Goal: Find specific page/section: Find specific page/section

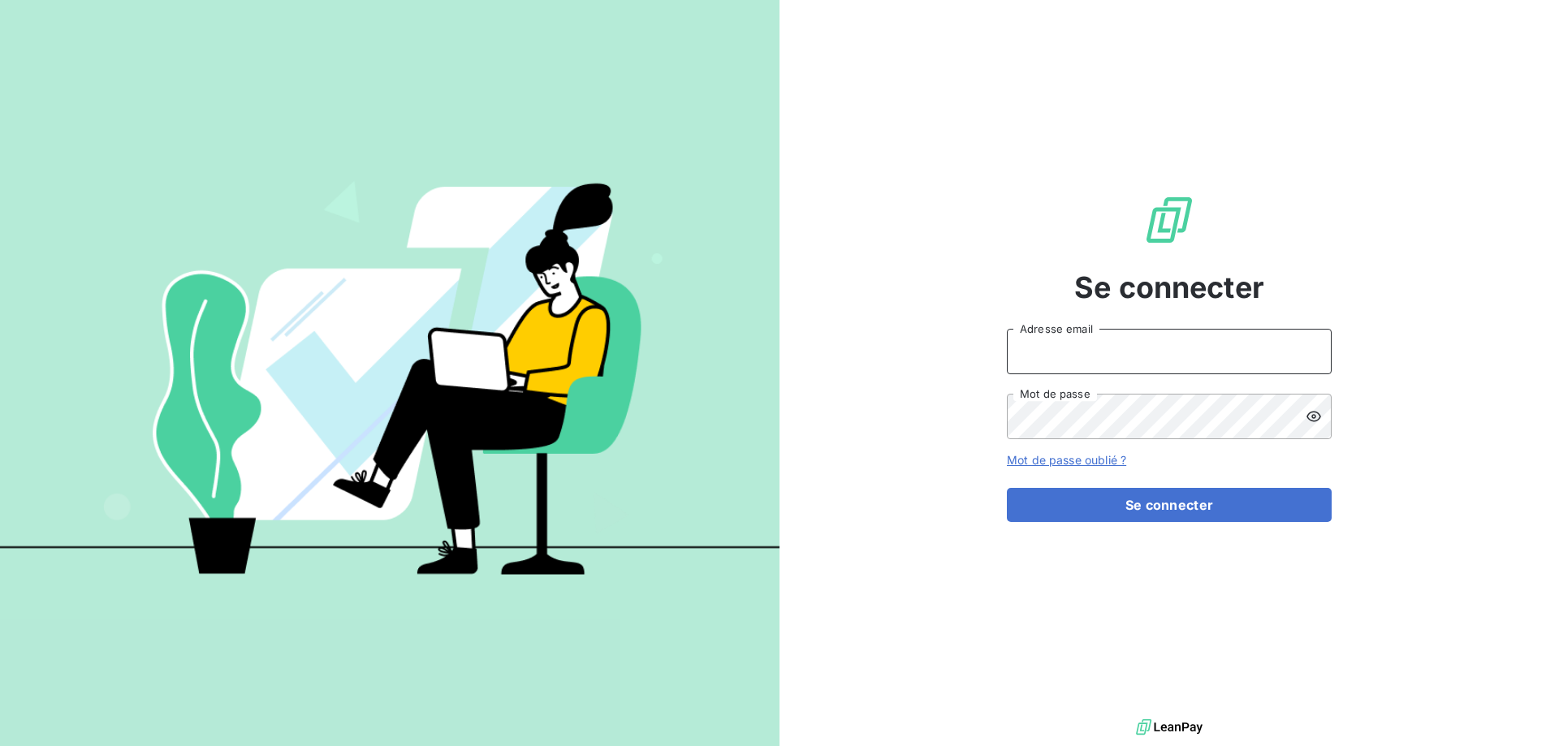
click at [1106, 352] on input "Adresse email" at bounding box center [1169, 351] width 325 height 45
type input "[PERSON_NAME][EMAIL_ADDRESS][DOMAIN_NAME]"
click at [1007, 488] on button "Se connecter" at bounding box center [1169, 505] width 325 height 34
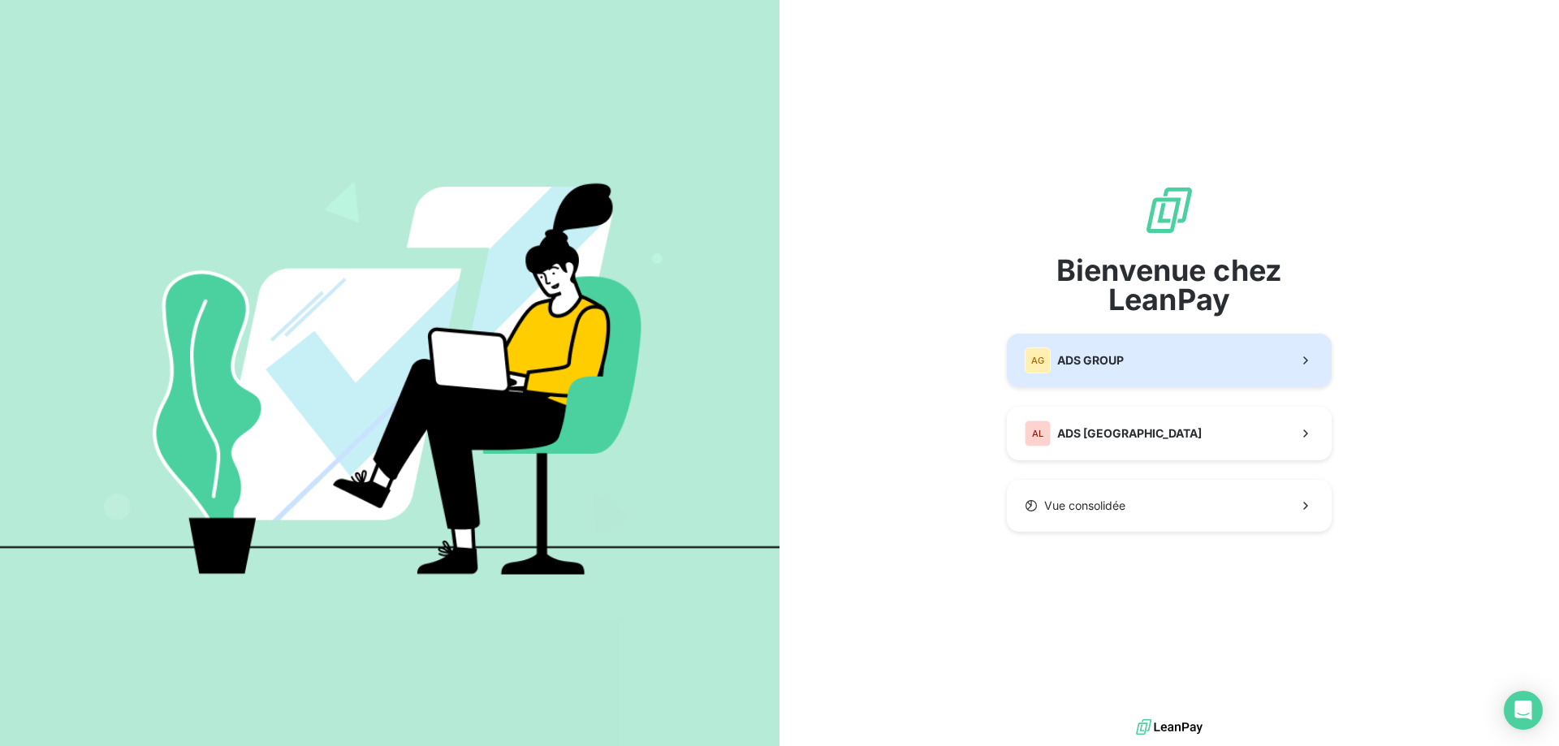
click at [1266, 365] on button "AG ADS GROUP" at bounding box center [1169, 361] width 325 height 54
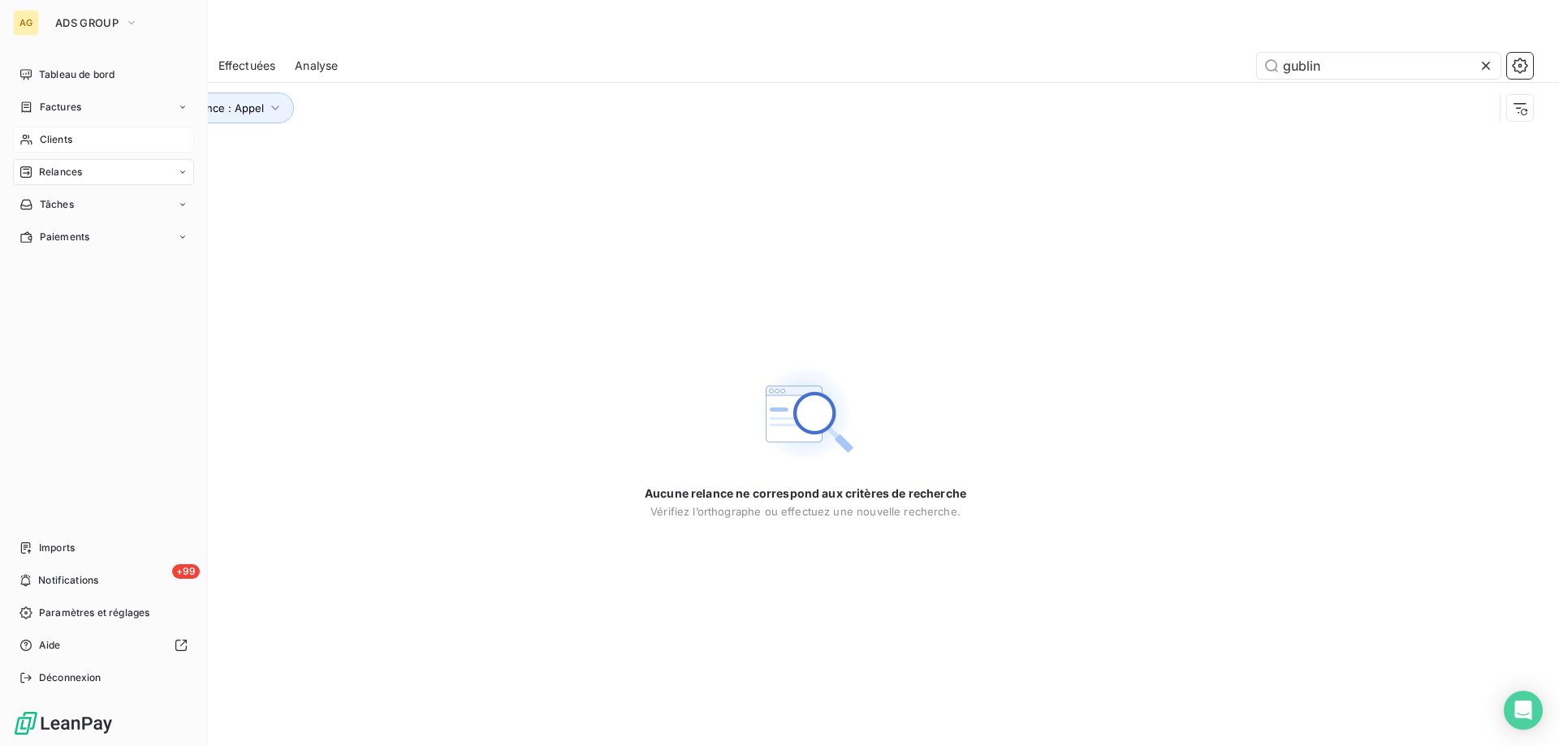
click at [50, 141] on span "Clients" at bounding box center [56, 139] width 32 height 15
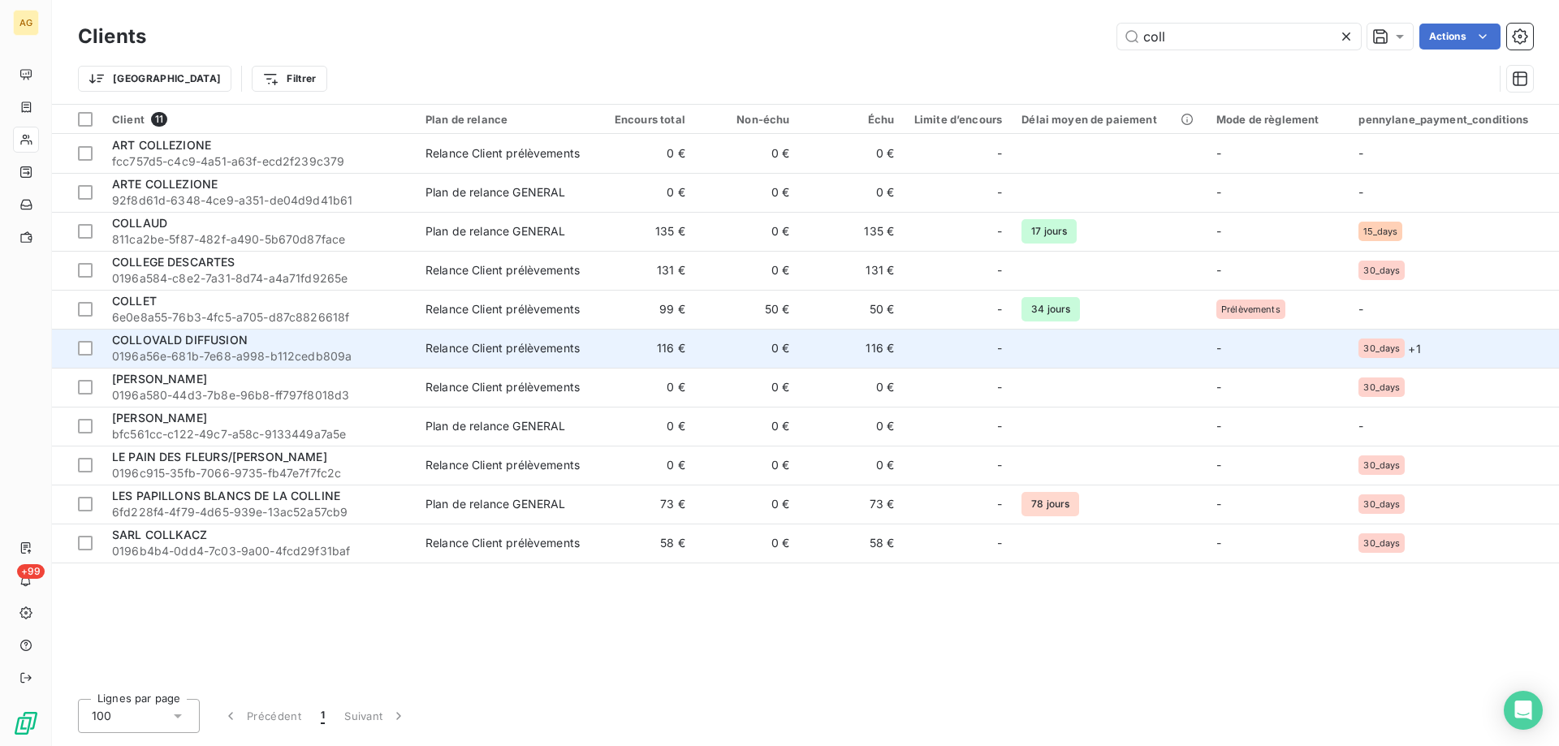
type input "coll"
click at [228, 343] on span "COLLOVALD DIFFUSION" at bounding box center [180, 340] width 136 height 14
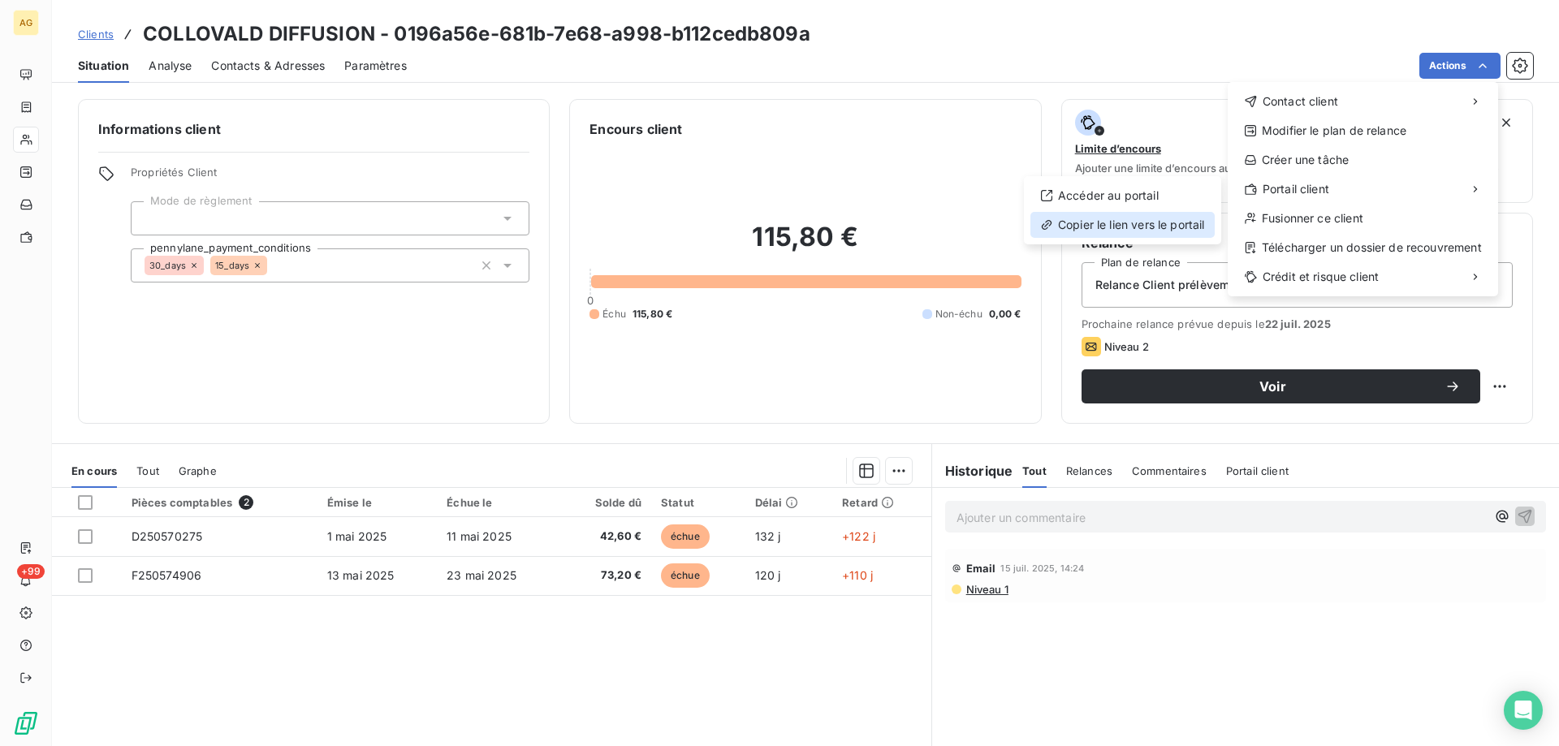
click at [1135, 228] on div "Copier le lien vers le portail" at bounding box center [1122, 225] width 184 height 26
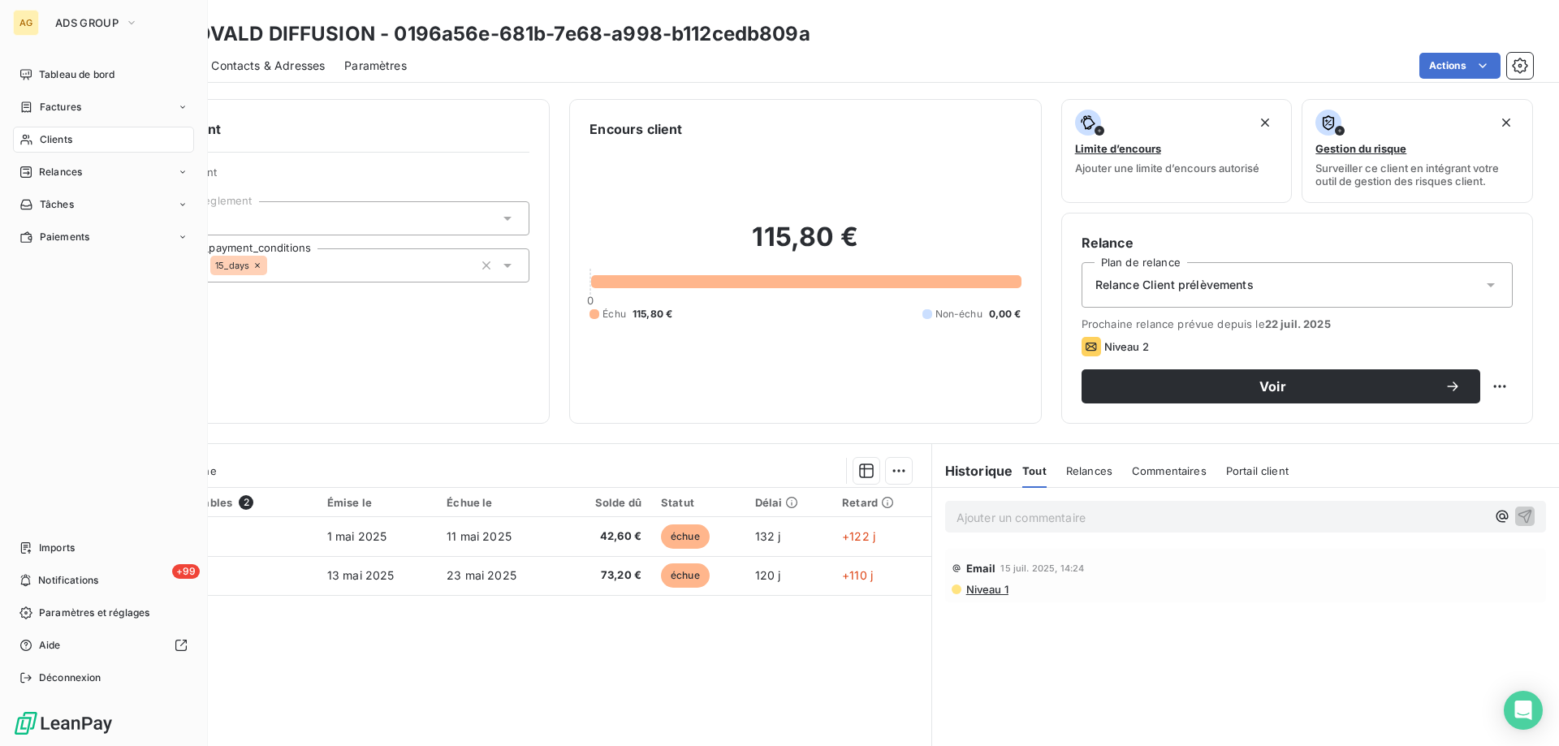
click at [37, 136] on div "Clients" at bounding box center [103, 140] width 181 height 26
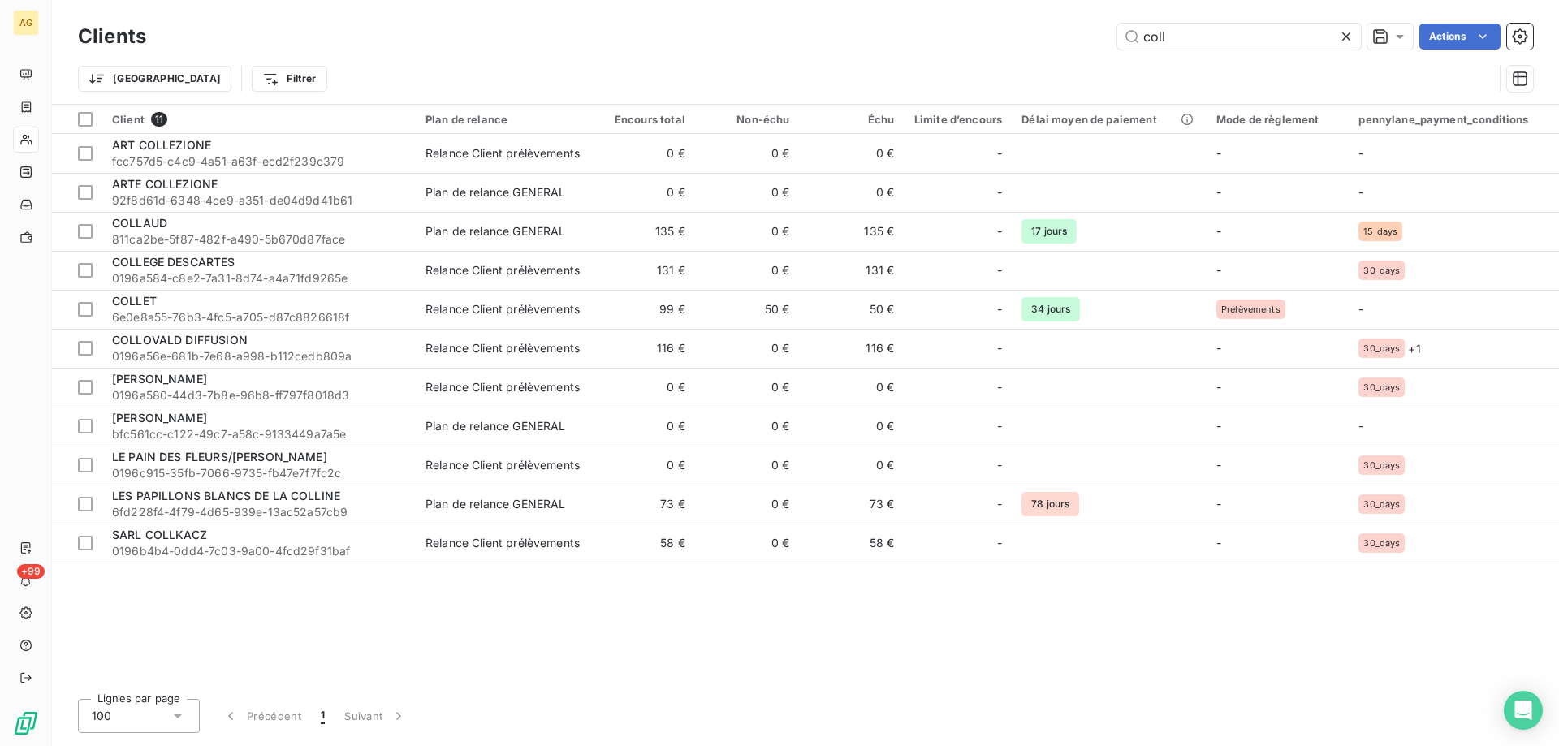
click at [956, 41] on div "coll Actions" at bounding box center [849, 37] width 1367 height 26
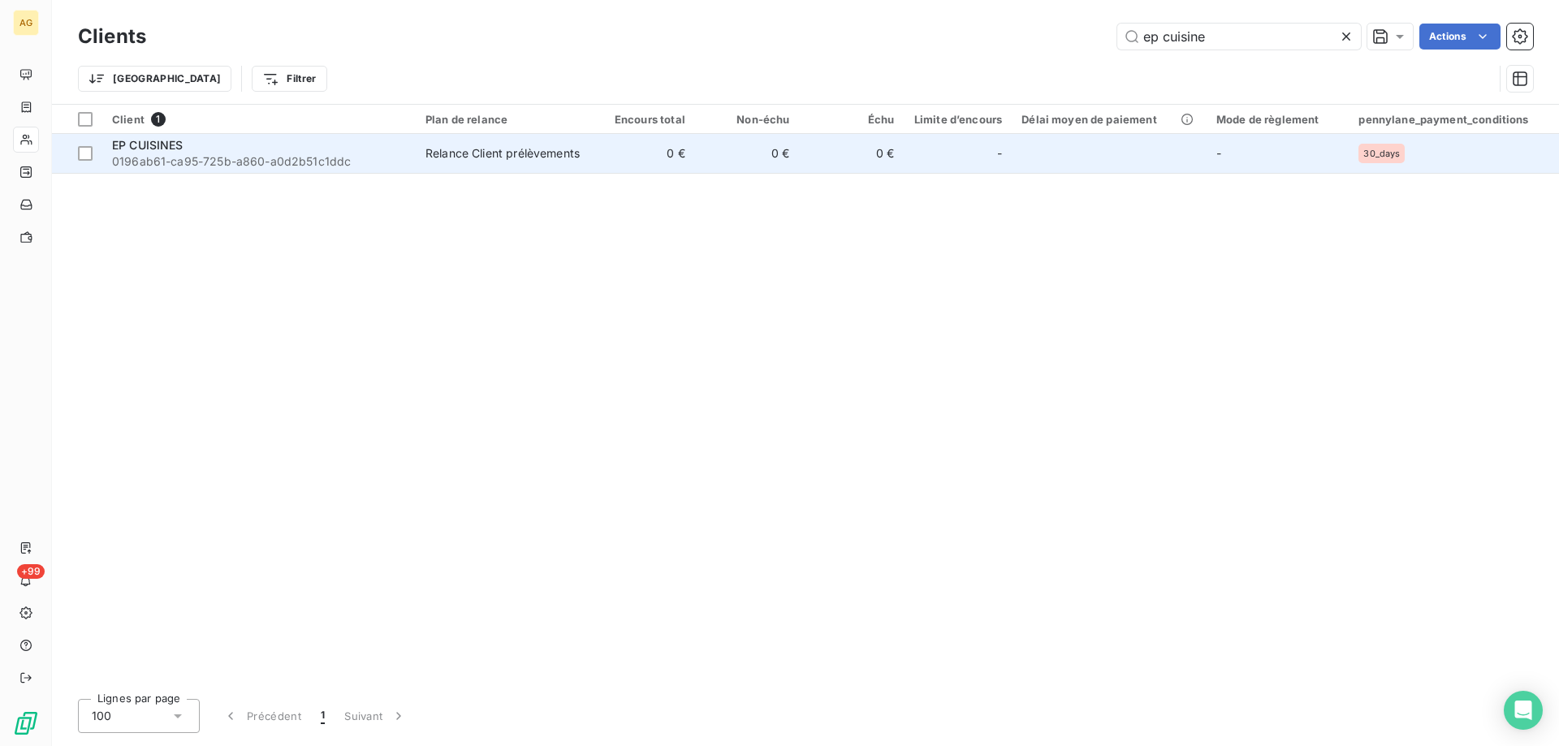
type input "ep cuisine"
click at [210, 146] on div "EP CUISINES" at bounding box center [259, 145] width 294 height 16
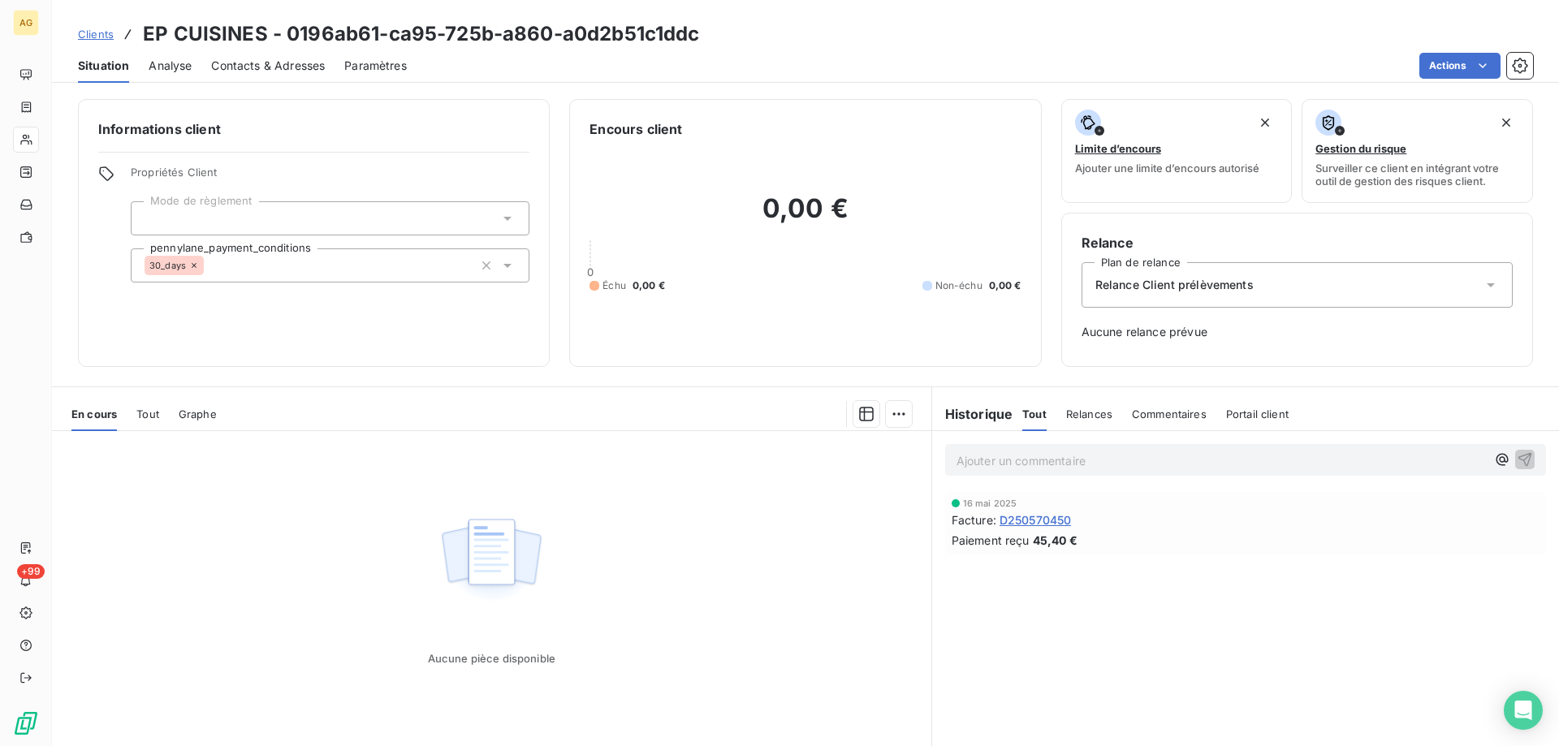
click at [155, 416] on span "Tout" at bounding box center [147, 414] width 23 height 13
